Goal: Find contact information: Find contact information

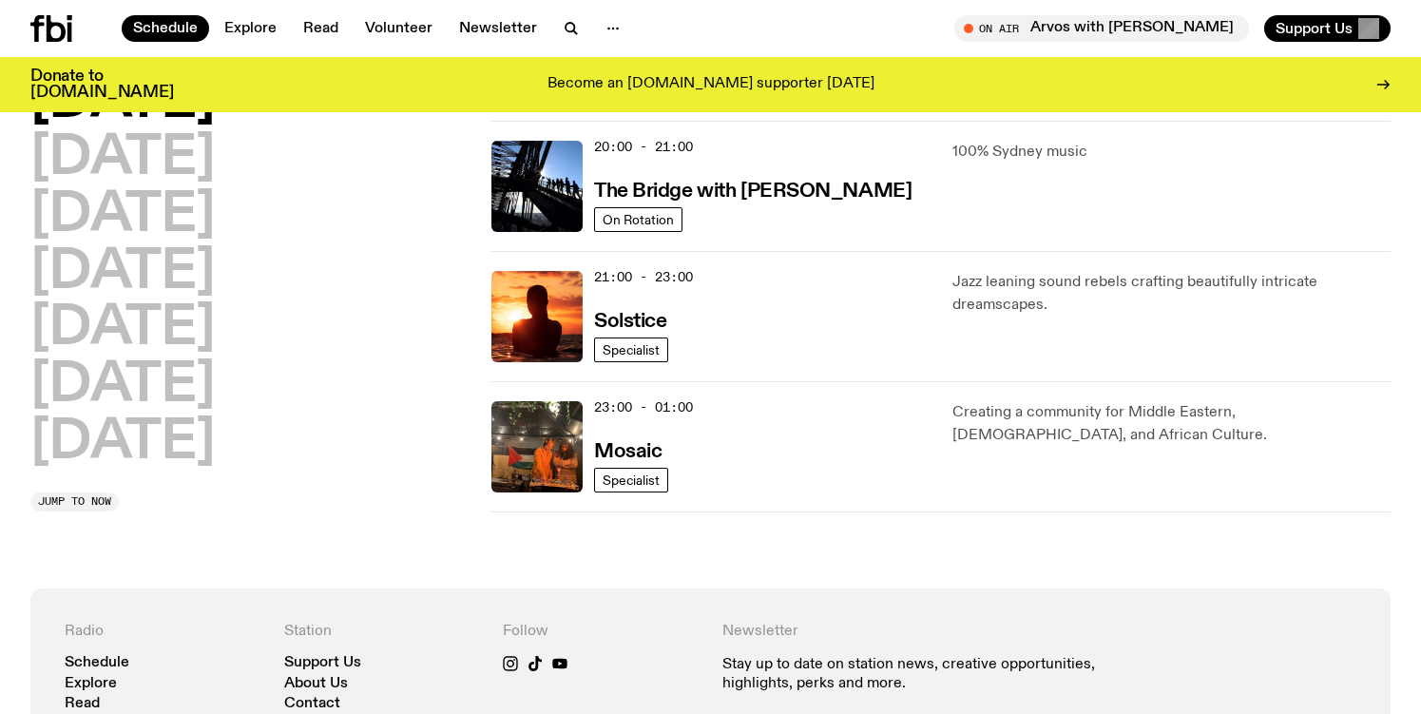
scroll to position [955, 0]
click at [612, 20] on icon "button" at bounding box center [613, 28] width 23 height 23
click at [602, 99] on link "Contact" at bounding box center [612, 100] width 95 height 27
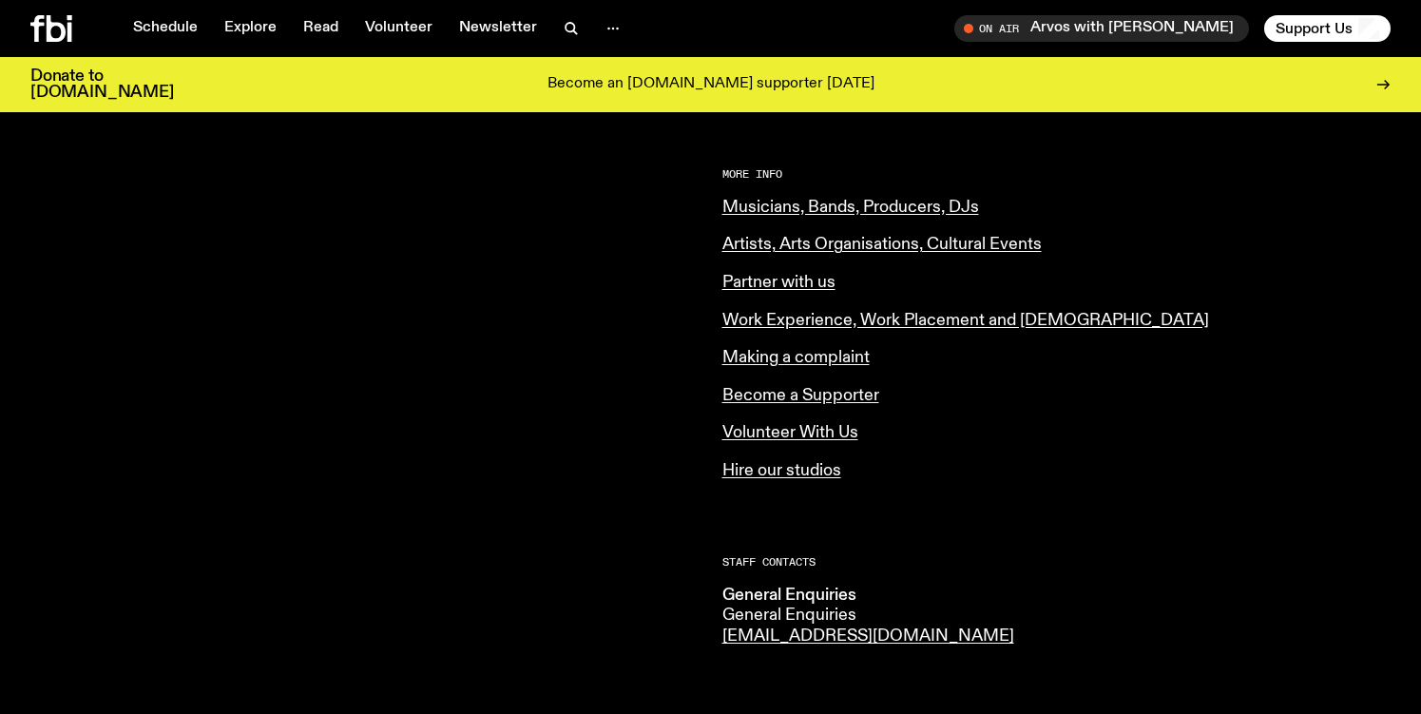
scroll to position [736, 0]
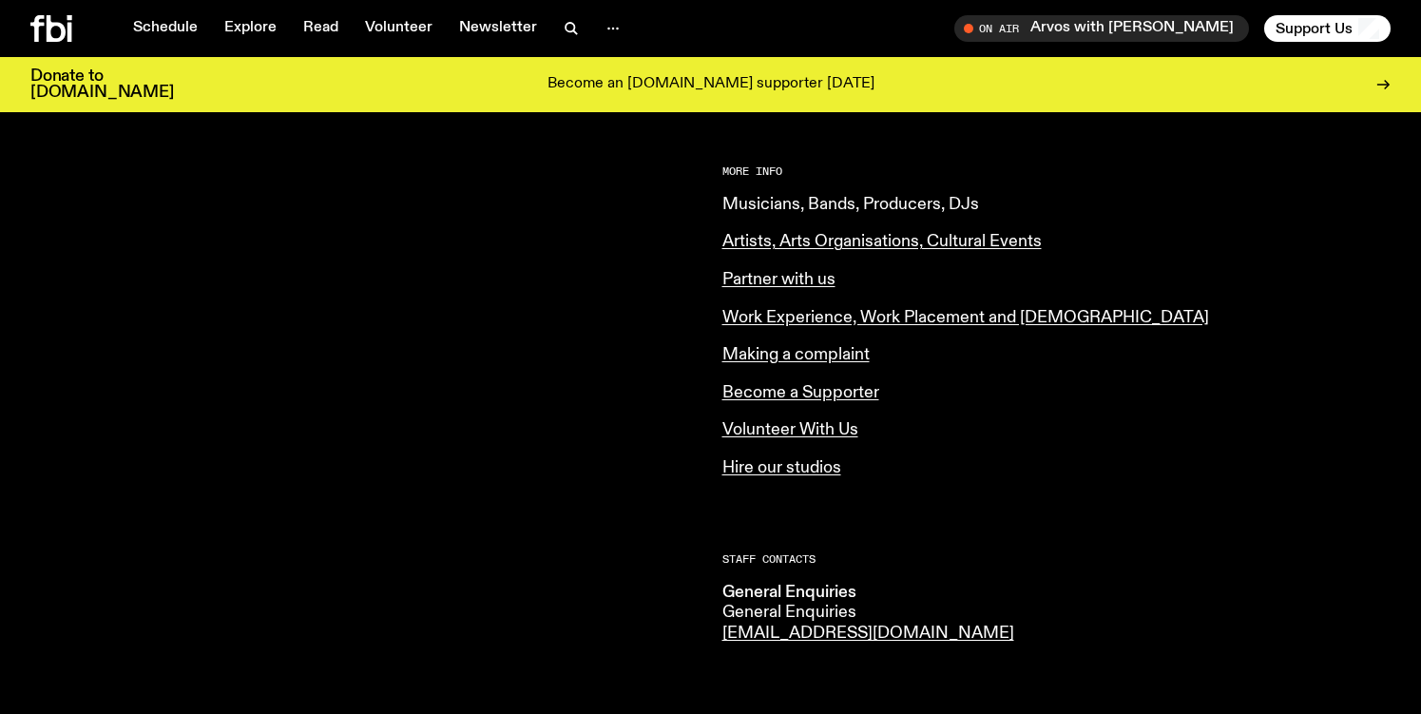
click at [746, 206] on link "Musicians, Bands, Producers, DJs" at bounding box center [850, 204] width 257 height 17
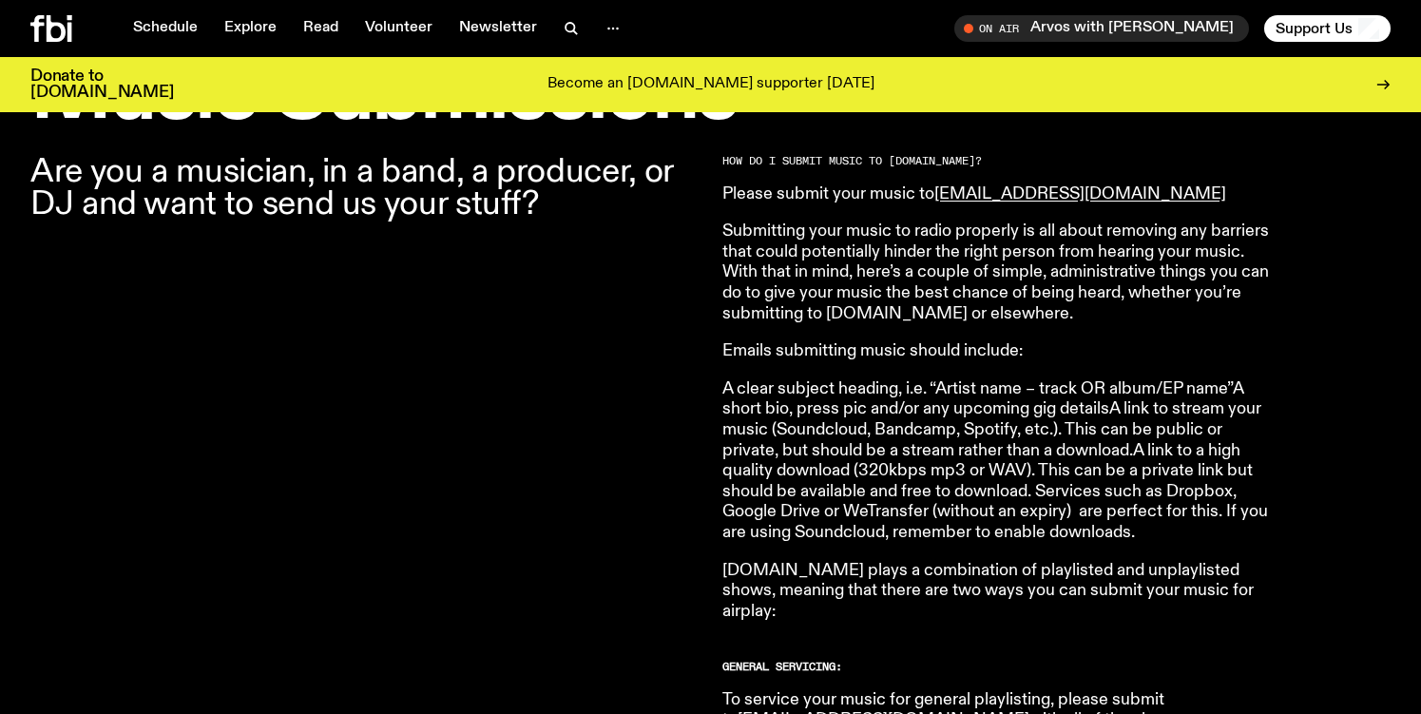
scroll to position [629, 0]
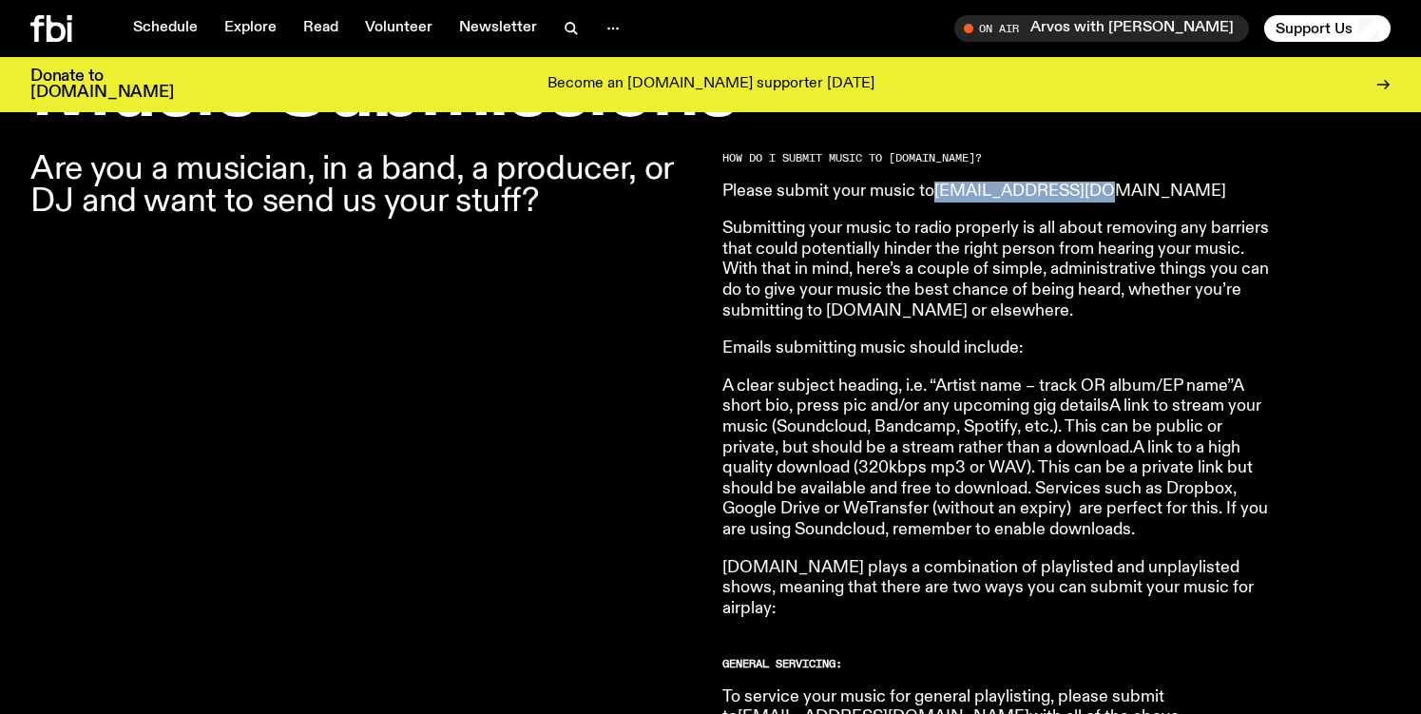
drag, startPoint x: 1138, startPoint y: 193, endPoint x: 938, endPoint y: 191, distance: 199.6
click at [938, 191] on p "Please submit your music to [EMAIL_ADDRESS][DOMAIN_NAME]" at bounding box center [995, 192] width 547 height 21
copy link "[EMAIL_ADDRESS][DOMAIN_NAME]"
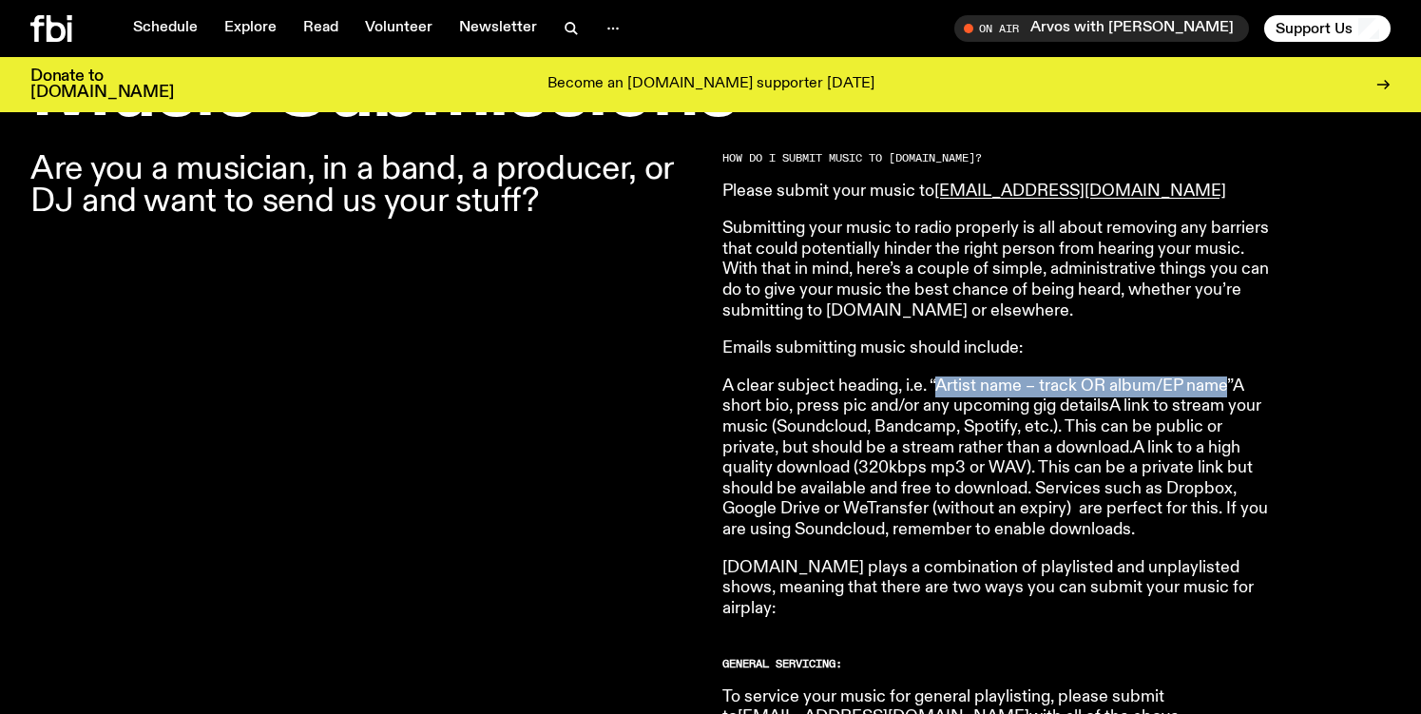
drag, startPoint x: 938, startPoint y: 388, endPoint x: 1227, endPoint y: 381, distance: 289.0
click at [1227, 381] on p "A clear subject heading, i.e. “Artist name – track OR album/EP name”A short bio…" at bounding box center [995, 458] width 547 height 164
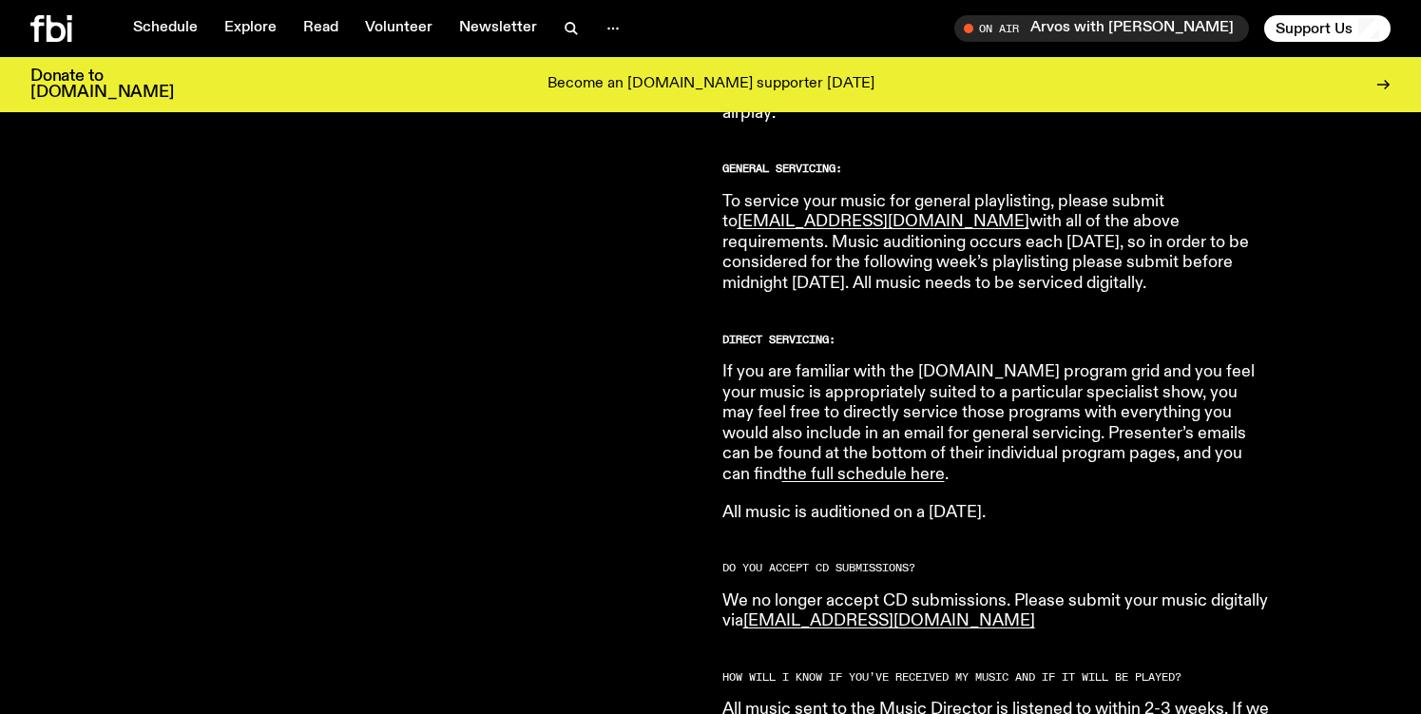
scroll to position [1128, 0]
